Goal: Information Seeking & Learning: Learn about a topic

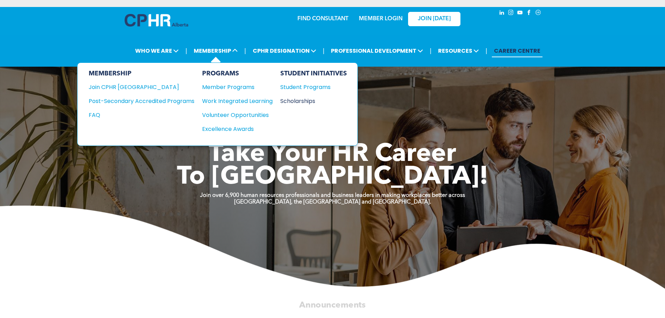
click at [292, 99] on div "Scholarships" at bounding box center [311, 101] width 60 height 9
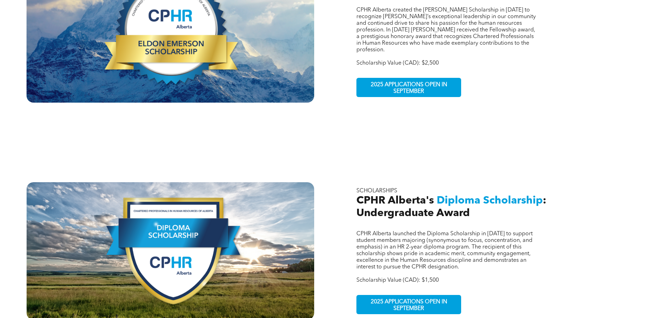
scroll to position [349, 0]
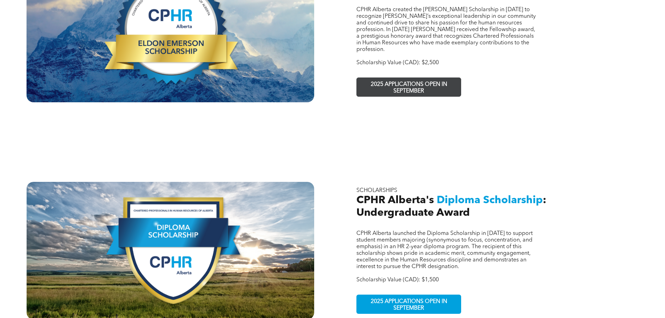
click at [402, 78] on span "2025 APPLICATIONS OPEN IN SEPTEMBER" at bounding box center [409, 88] width 102 height 20
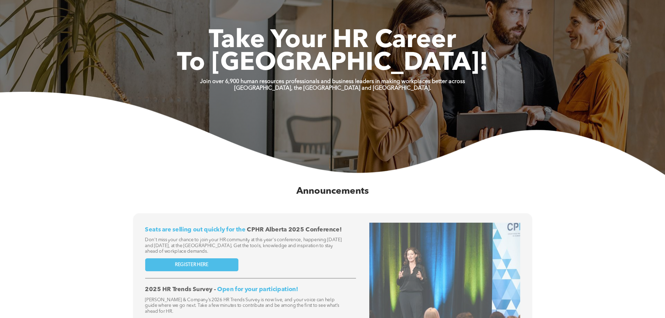
scroll to position [140, 0]
